Goal: Task Accomplishment & Management: Use online tool/utility

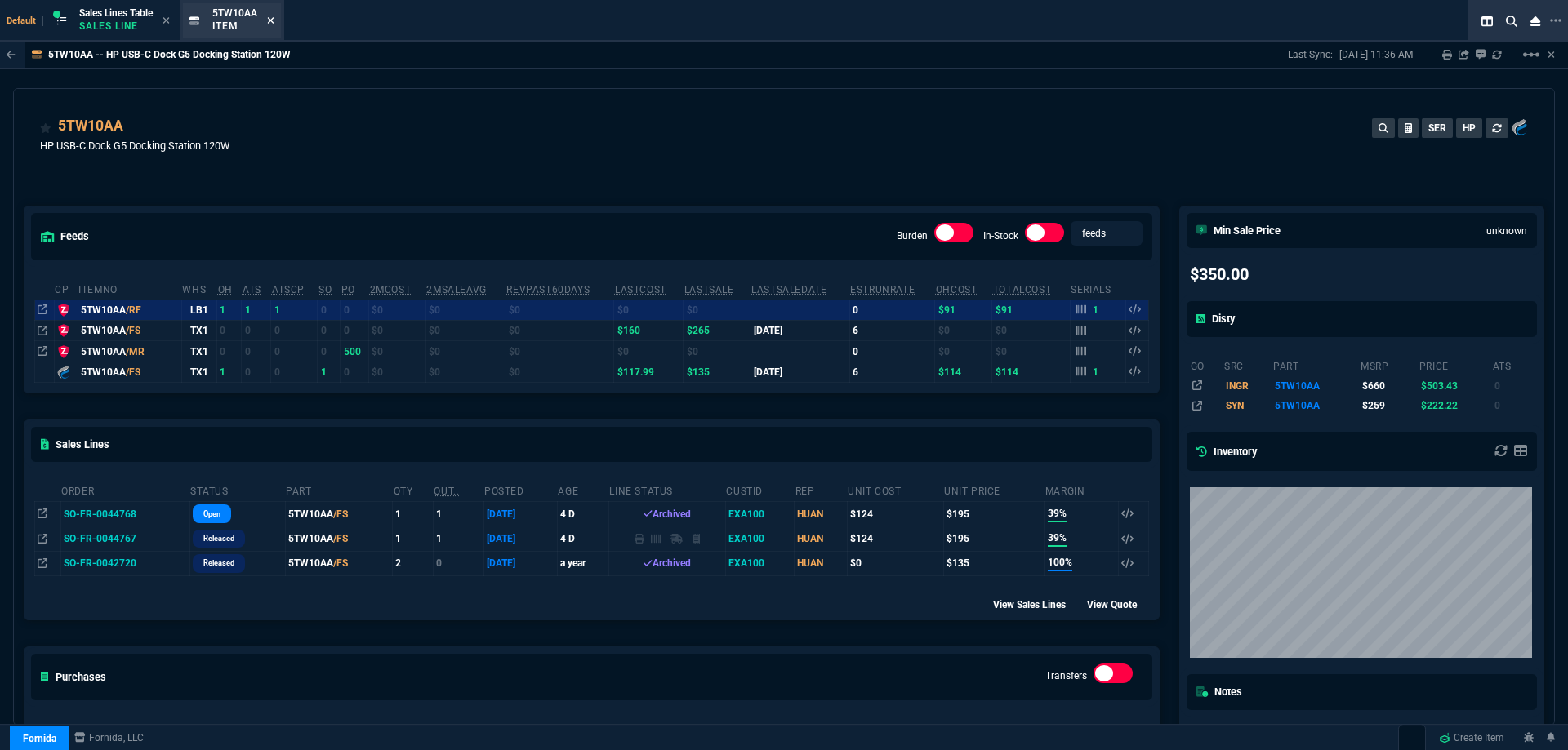
click at [270, 24] on icon at bounding box center [270, 21] width 7 height 10
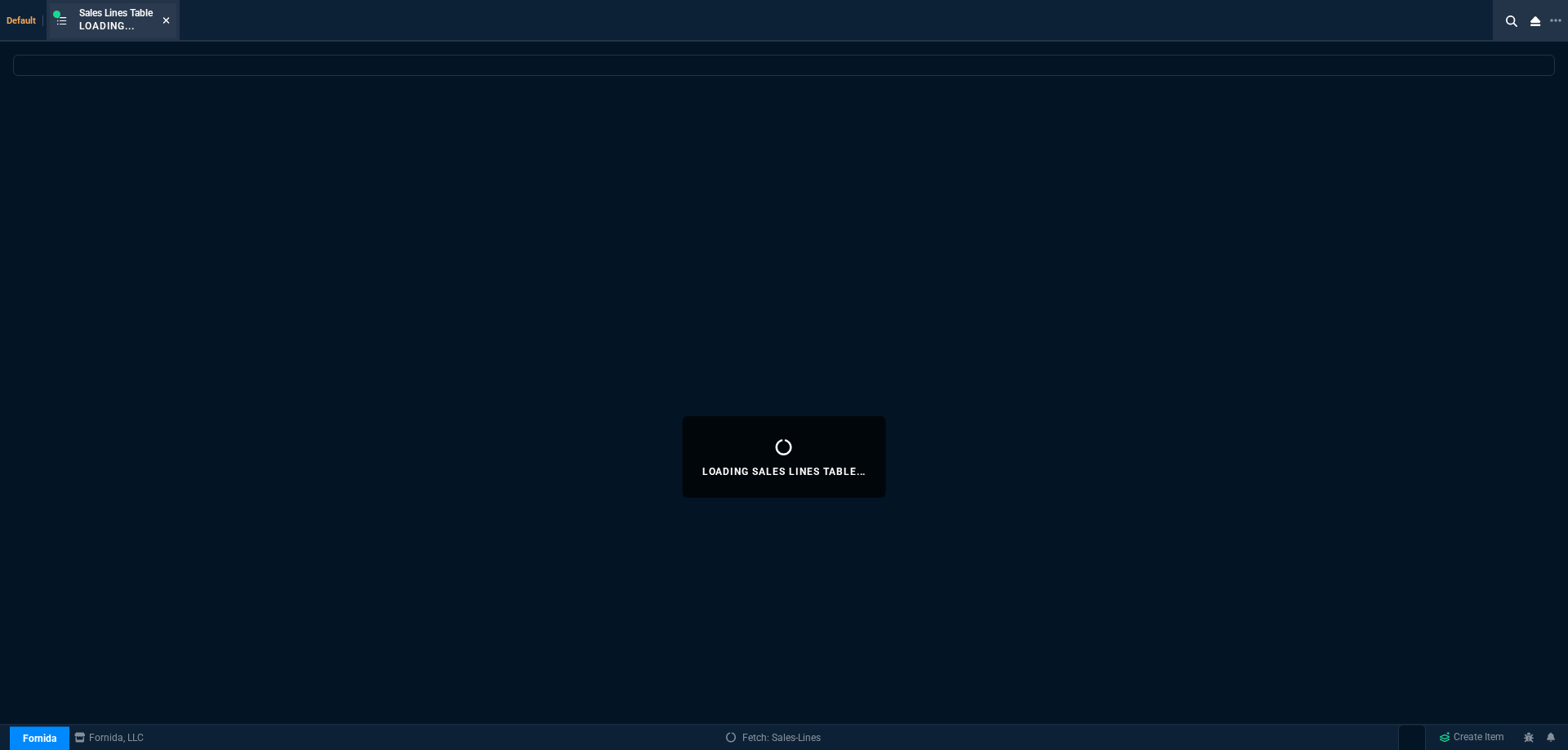
click at [170, 22] on icon at bounding box center [166, 21] width 7 height 10
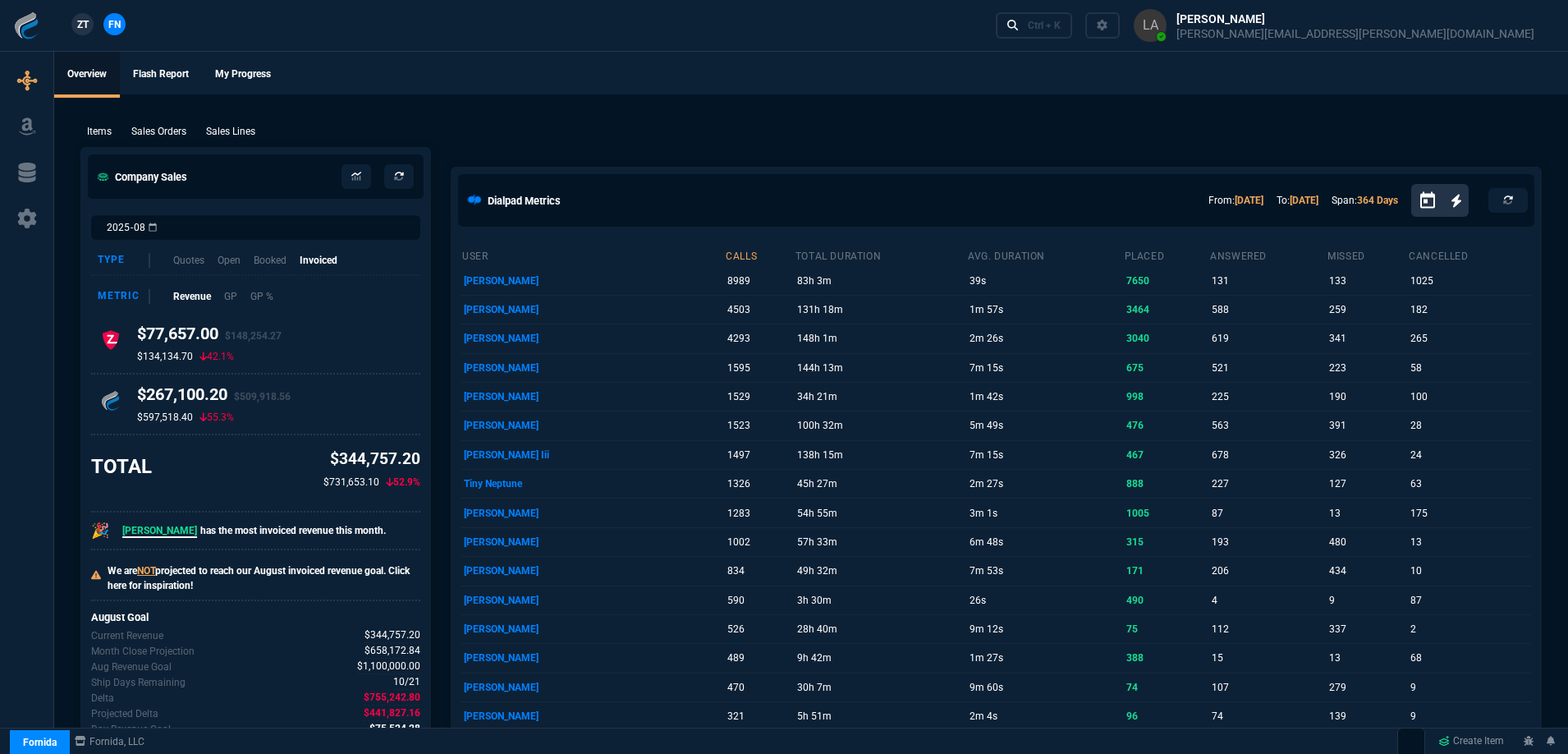
click at [244, 129] on p "Sales Lines" at bounding box center [231, 131] width 49 height 15
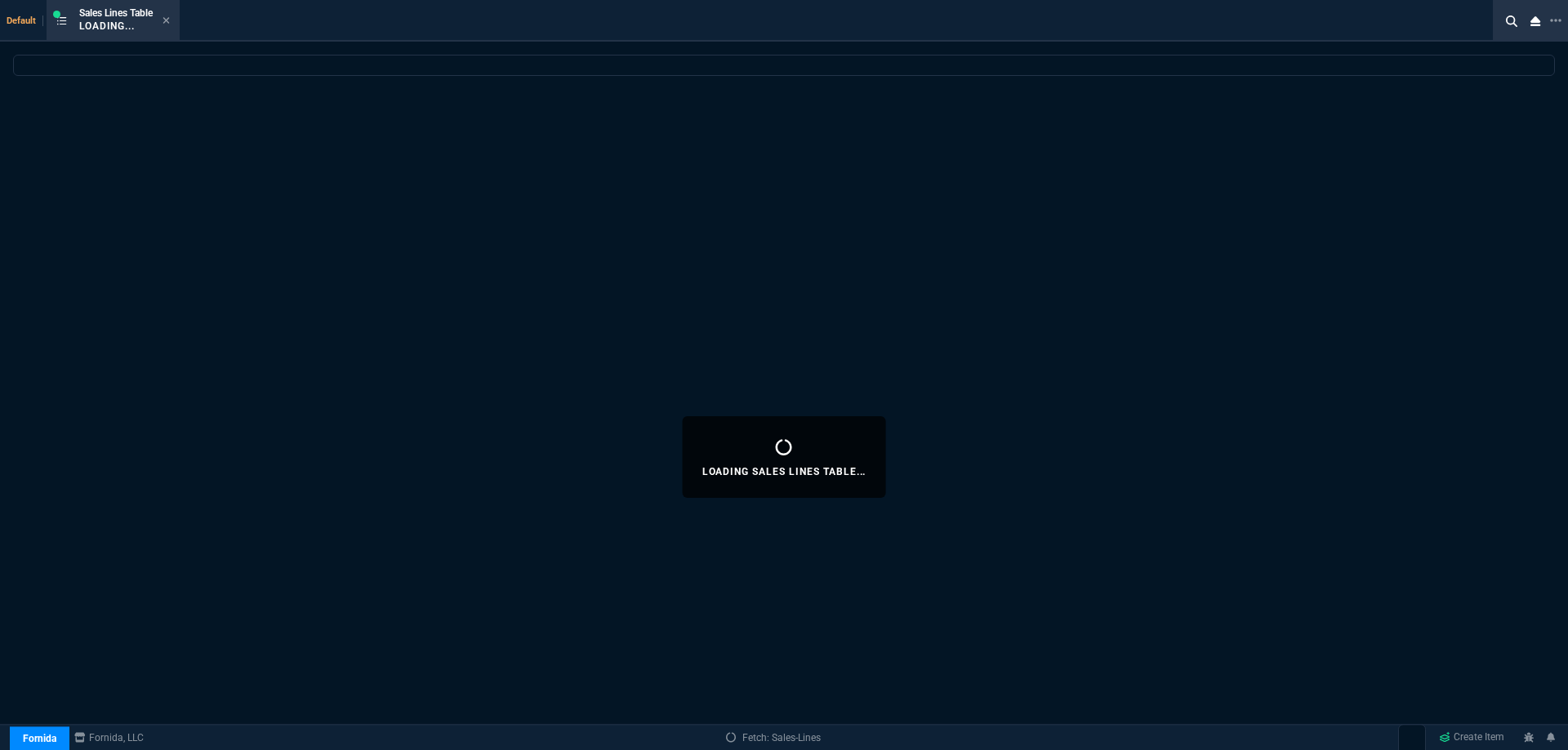
select select
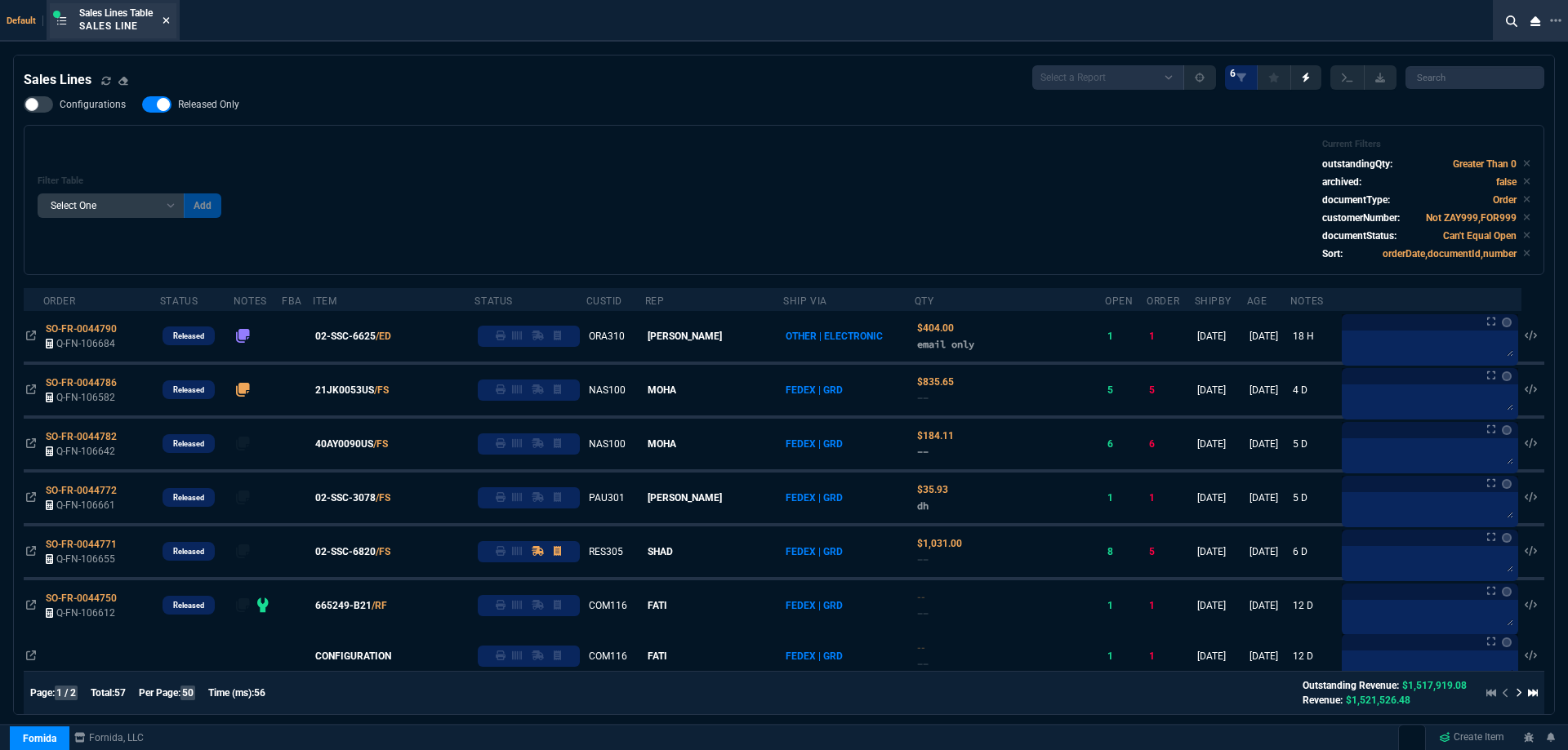
click at [170, 19] on icon at bounding box center [166, 20] width 7 height 7
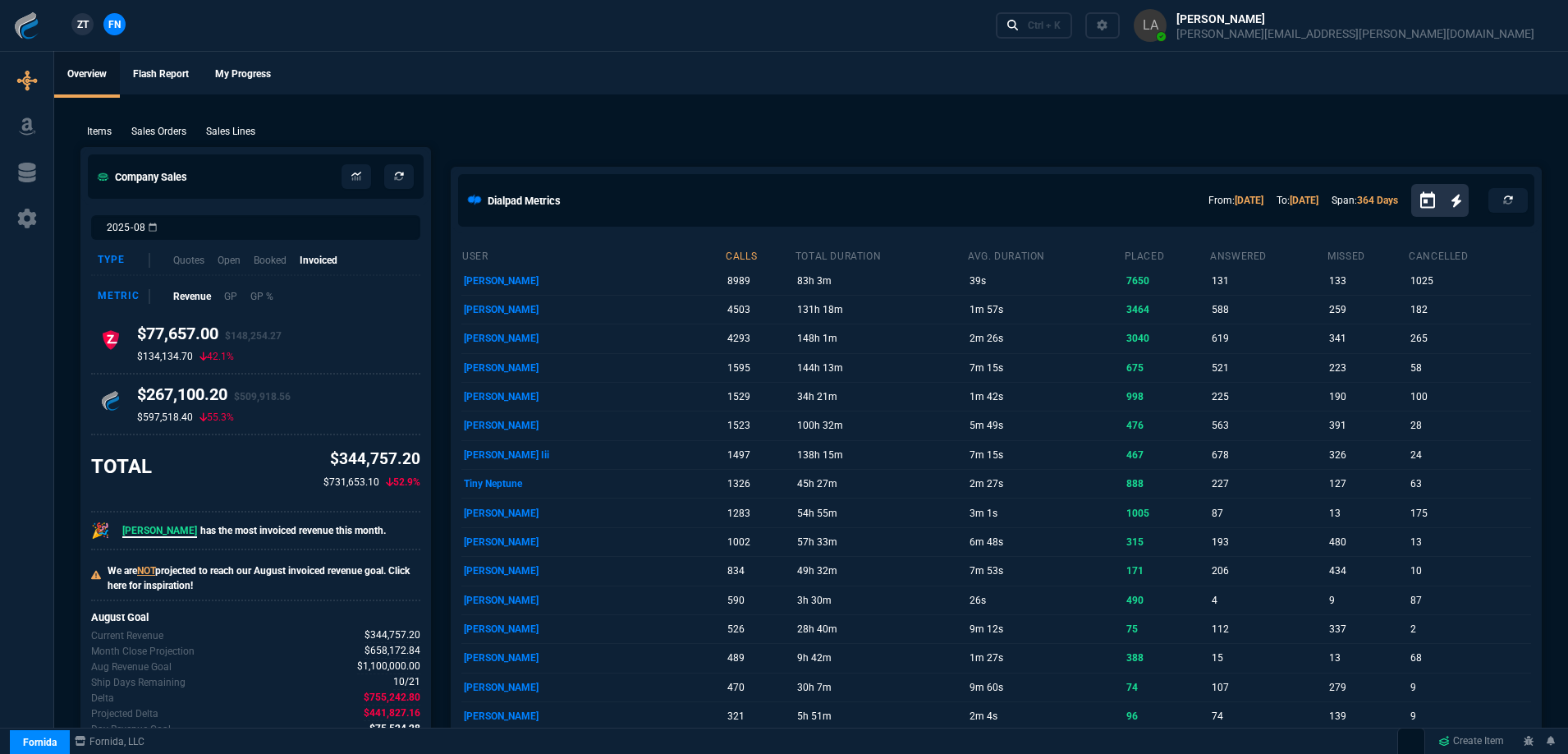
click at [87, 26] on span "ZT" at bounding box center [83, 24] width 12 height 15
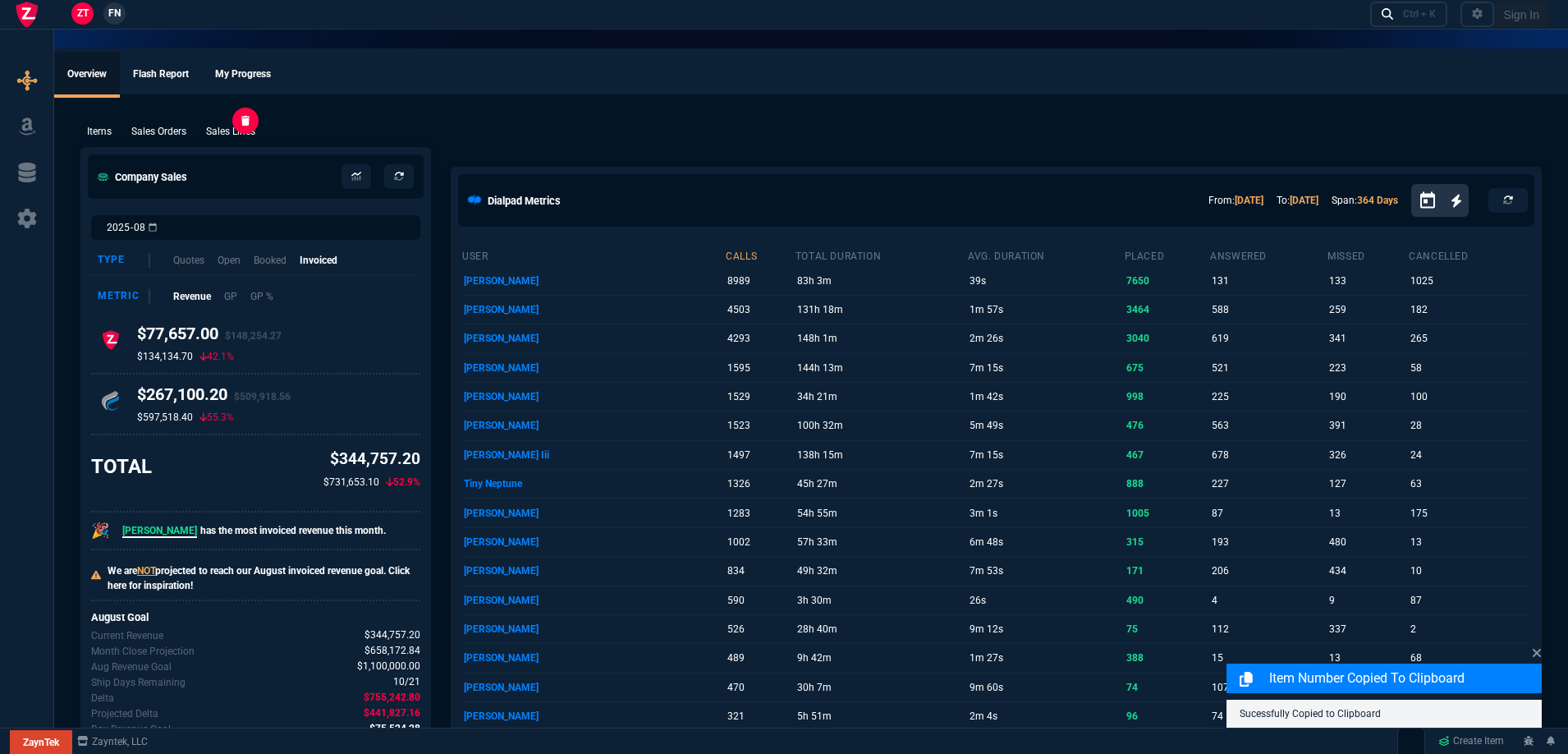
click at [242, 127] on p "Sales Lines" at bounding box center [231, 131] width 49 height 15
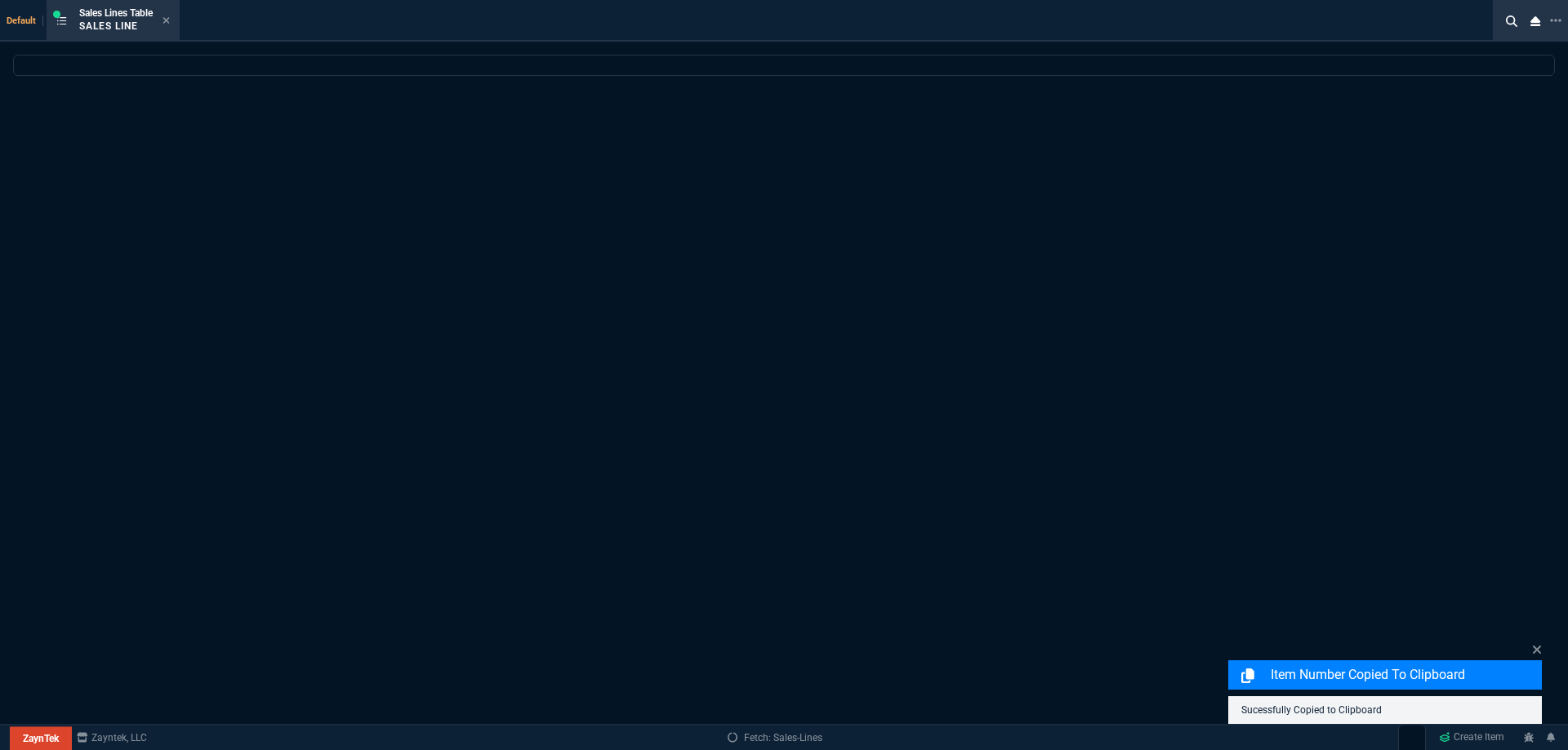
select select
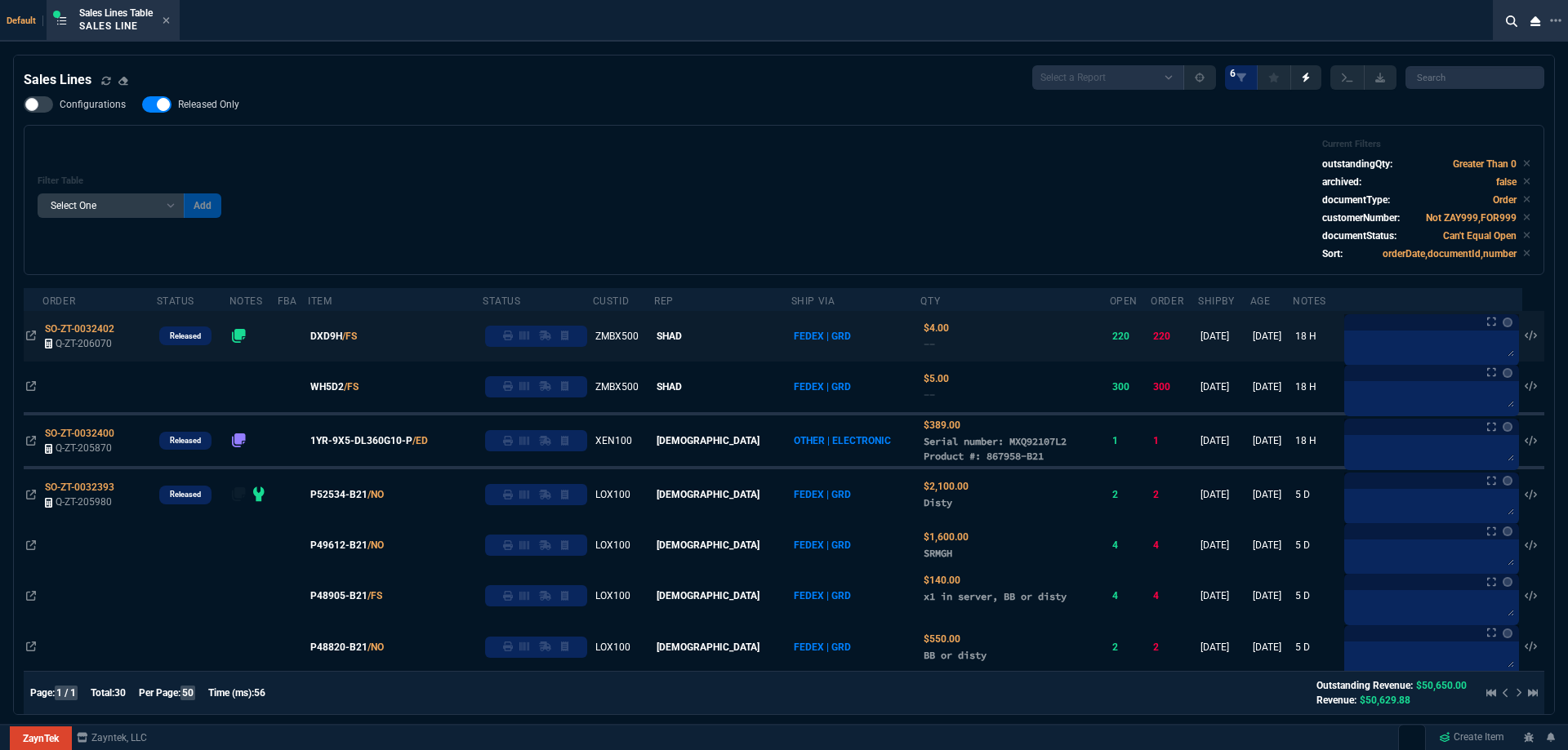
click at [513, 338] on icon at bounding box center [508, 336] width 10 height 10
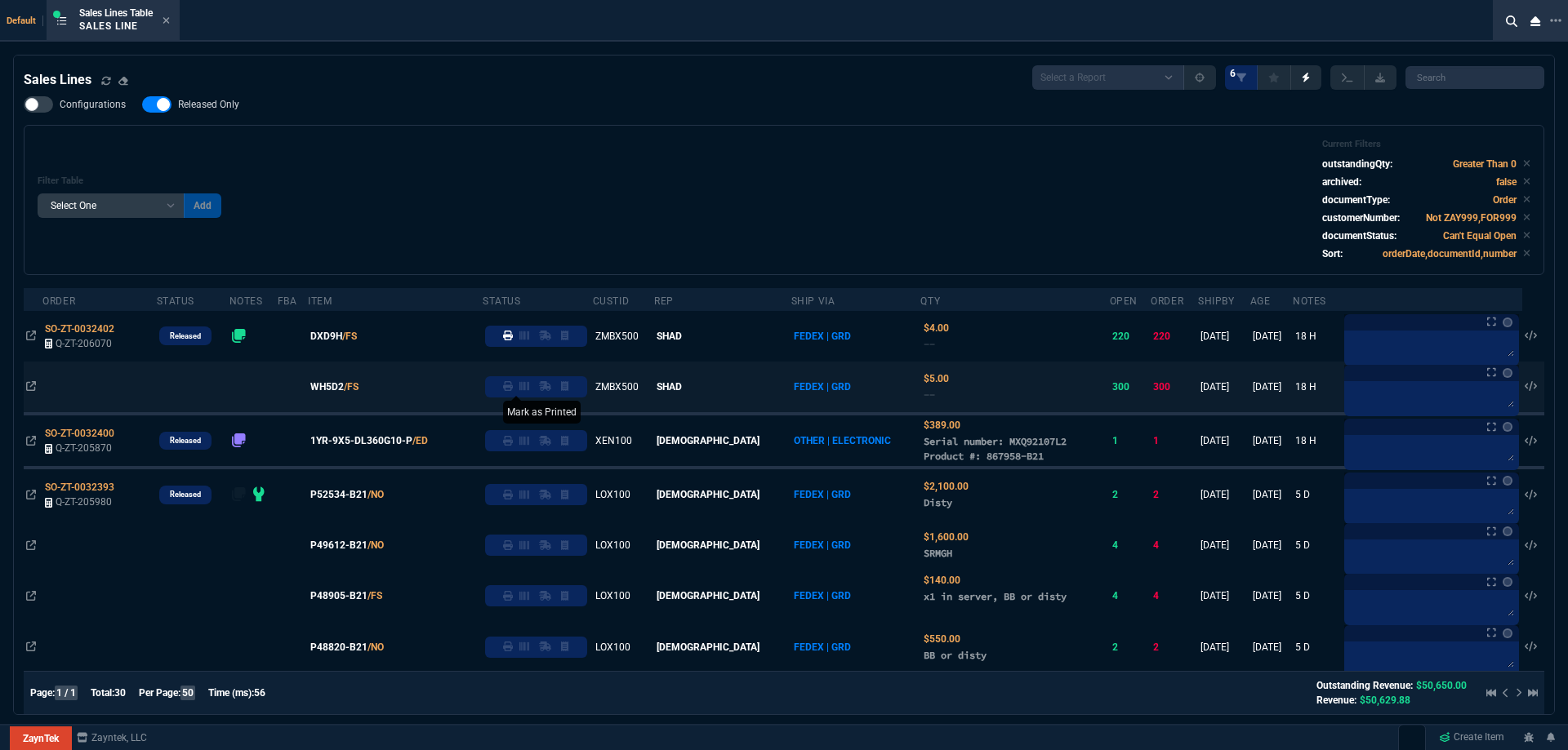
click at [513, 390] on icon at bounding box center [508, 386] width 10 height 10
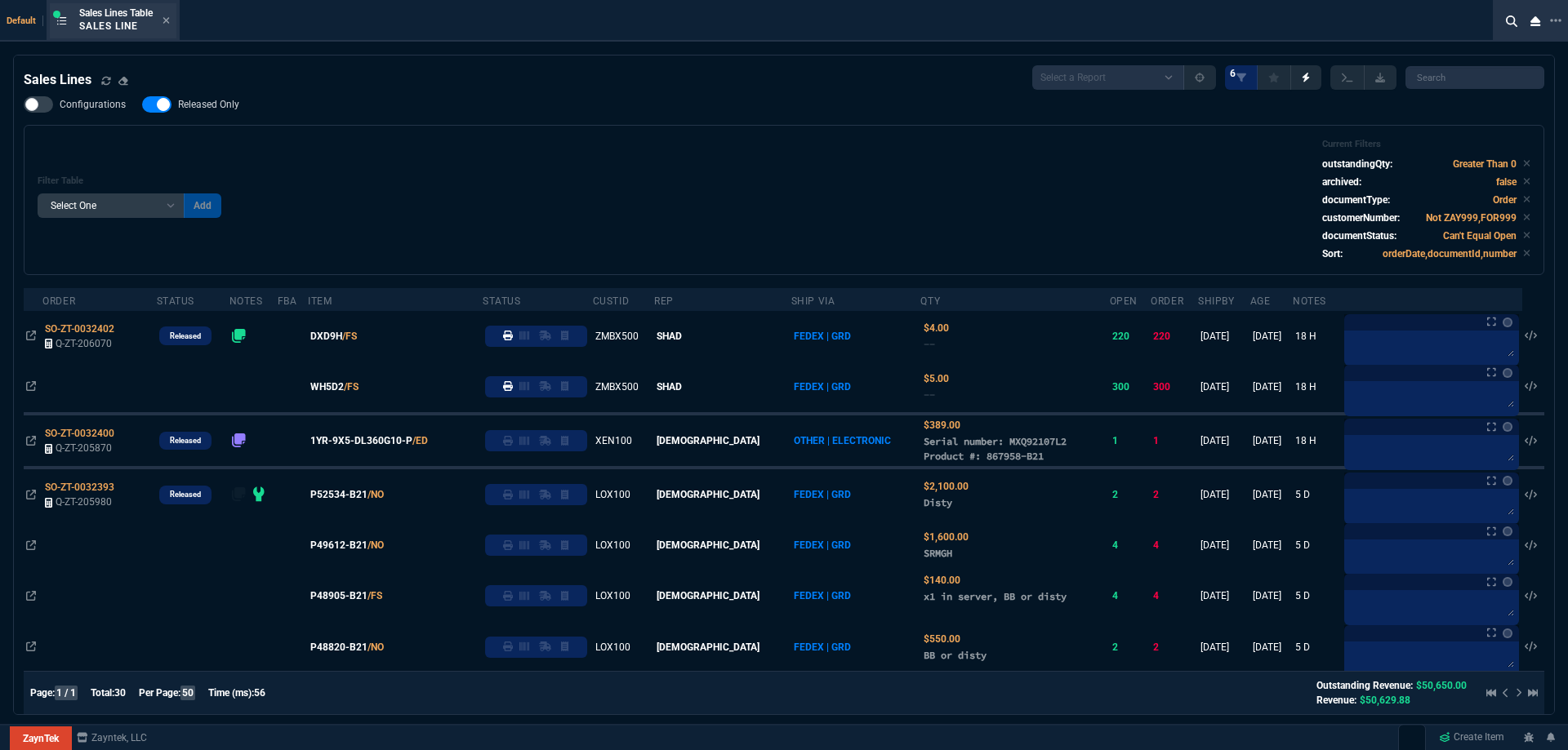
click at [173, 20] on div "Sales Lines Table Sales Line" at bounding box center [113, 21] width 127 height 35
